Goal: Task Accomplishment & Management: Use online tool/utility

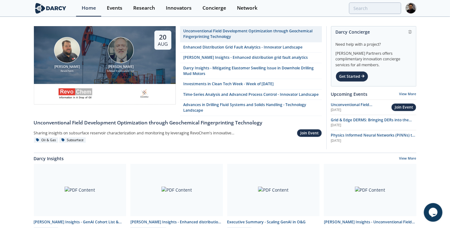
click at [408, 11] on img at bounding box center [410, 8] width 11 height 11
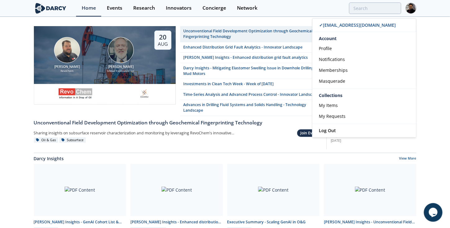
click at [338, 85] on link "Masquerade" at bounding box center [364, 80] width 104 height 11
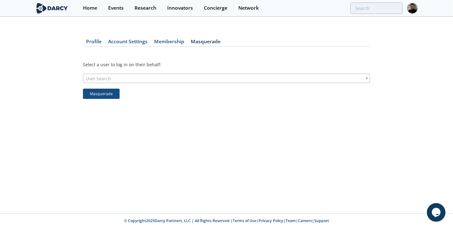
click at [114, 78] on div "User Search" at bounding box center [226, 78] width 287 height 9
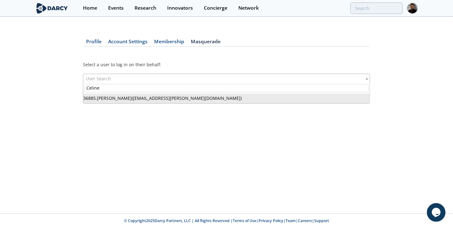
click at [105, 90] on input "Celine" at bounding box center [226, 88] width 284 height 8
type input "[PERSON_NAME]"
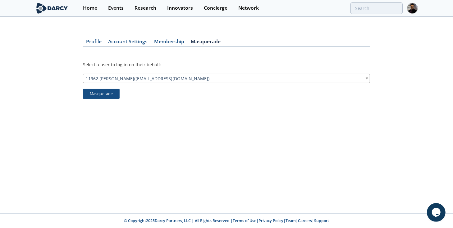
click at [102, 94] on button "Masquerade" at bounding box center [101, 93] width 37 height 11
